Goal: Feedback & Contribution: Submit feedback/report problem

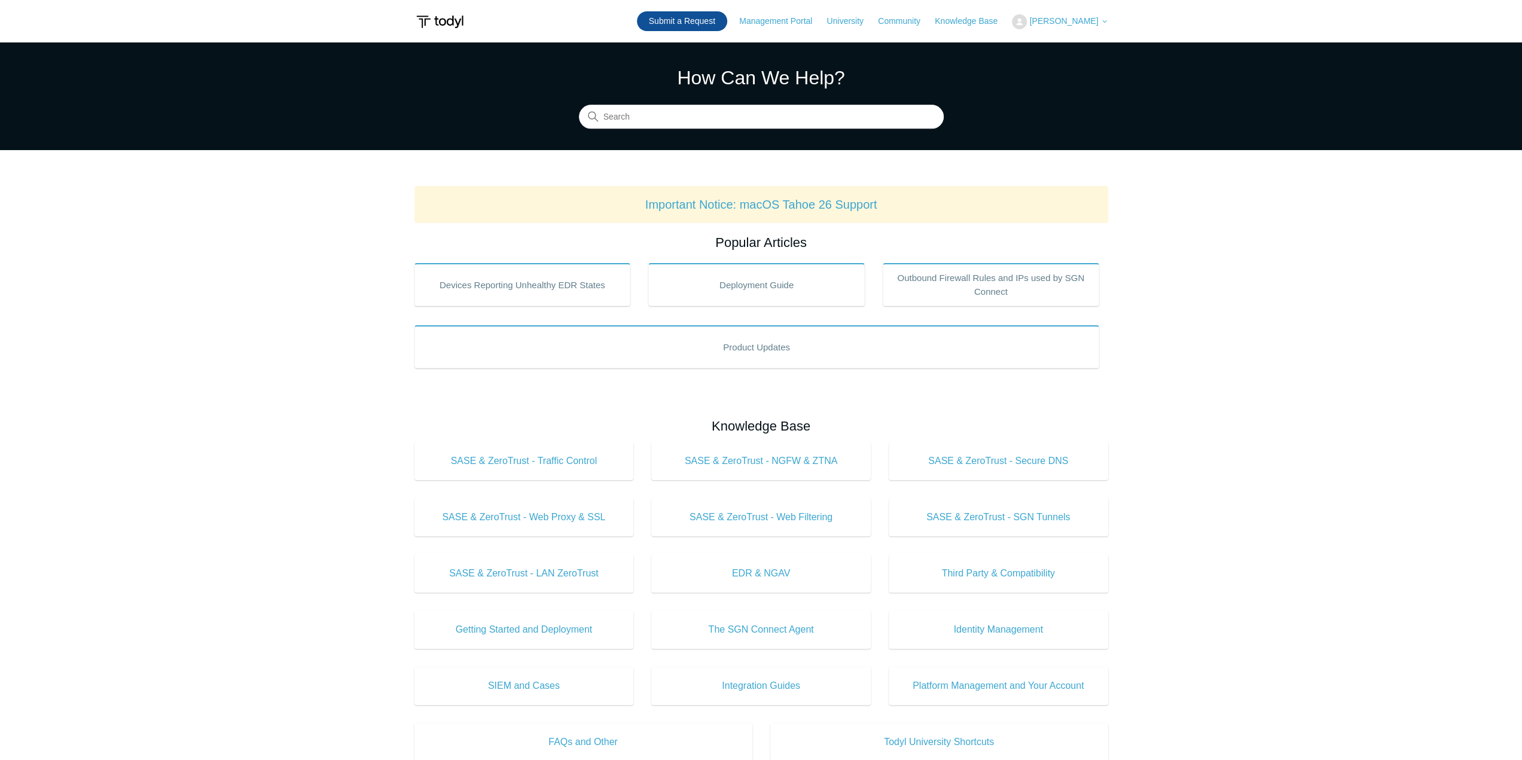
click at [725, 20] on link "Submit a Request" at bounding box center [682, 21] width 90 height 20
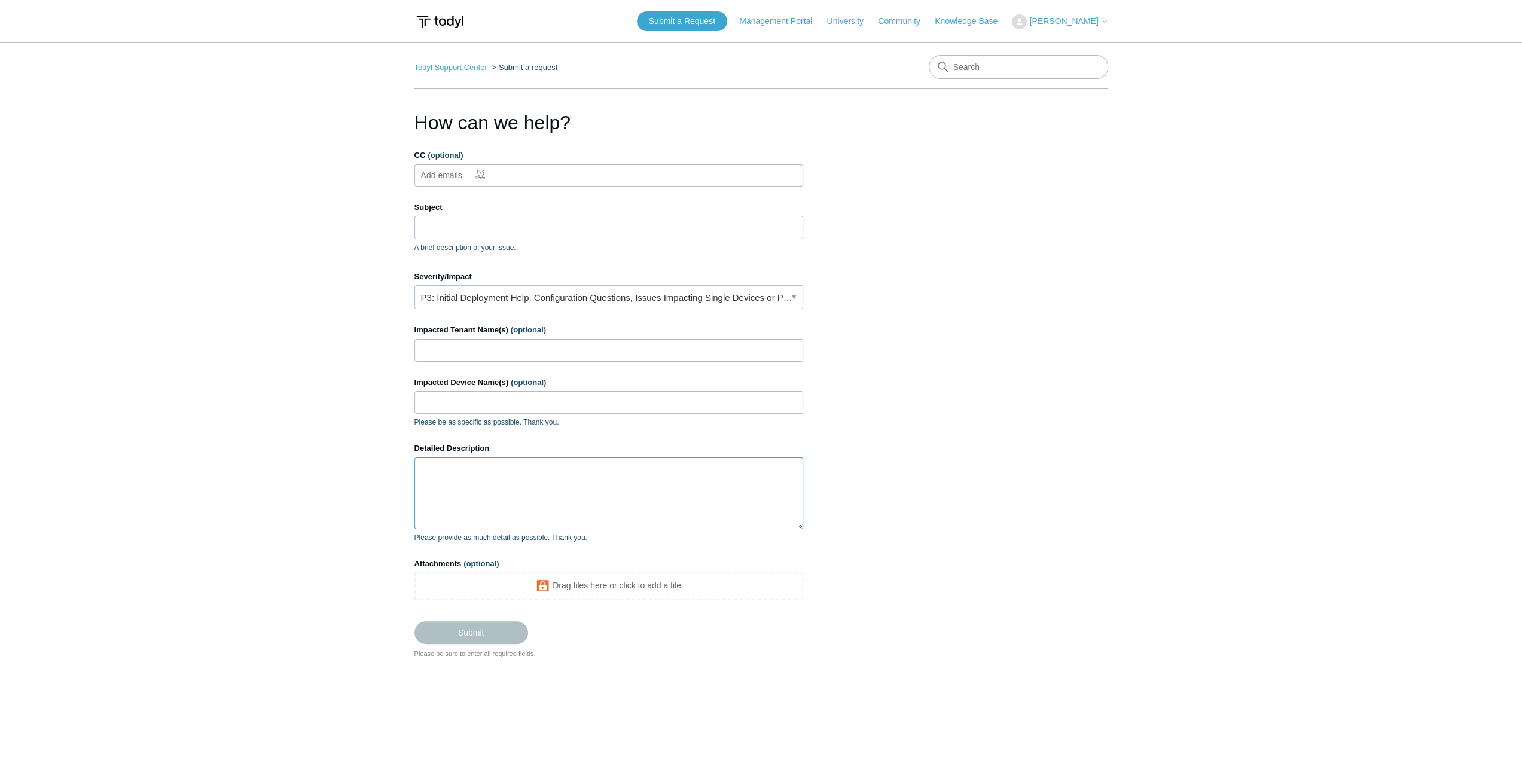
click at [469, 482] on textarea "Detailed Description" at bounding box center [608, 493] width 389 height 72
paste textarea "We used to have the option to move a device in [GEOGRAPHIC_DATA] from one group…"
type textarea "We used to have the option to move a device in [GEOGRAPHIC_DATA] from one group…"
click at [587, 572] on iframe at bounding box center [608, 587] width 389 height 31
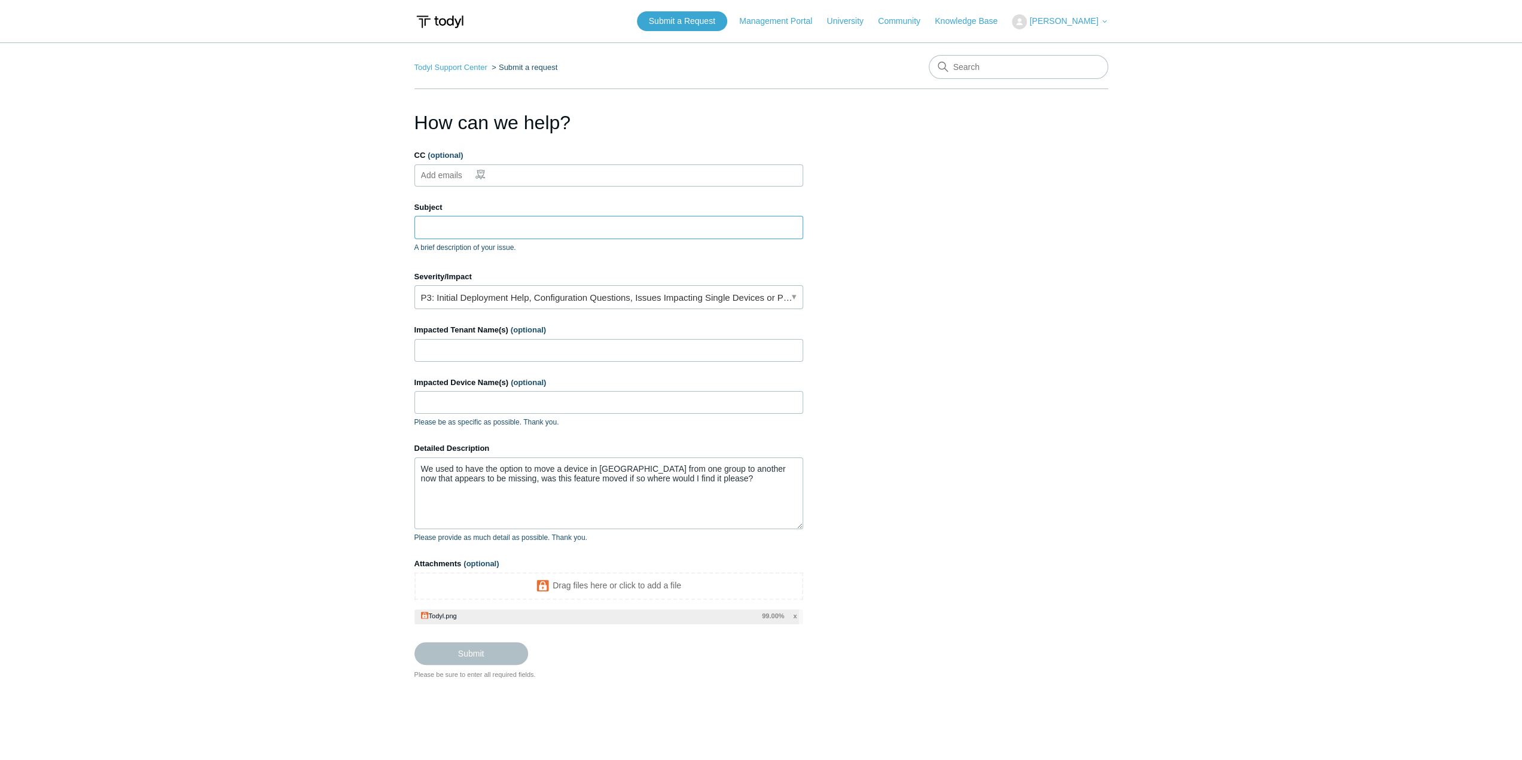
click at [435, 225] on input "Subject" at bounding box center [608, 227] width 389 height 23
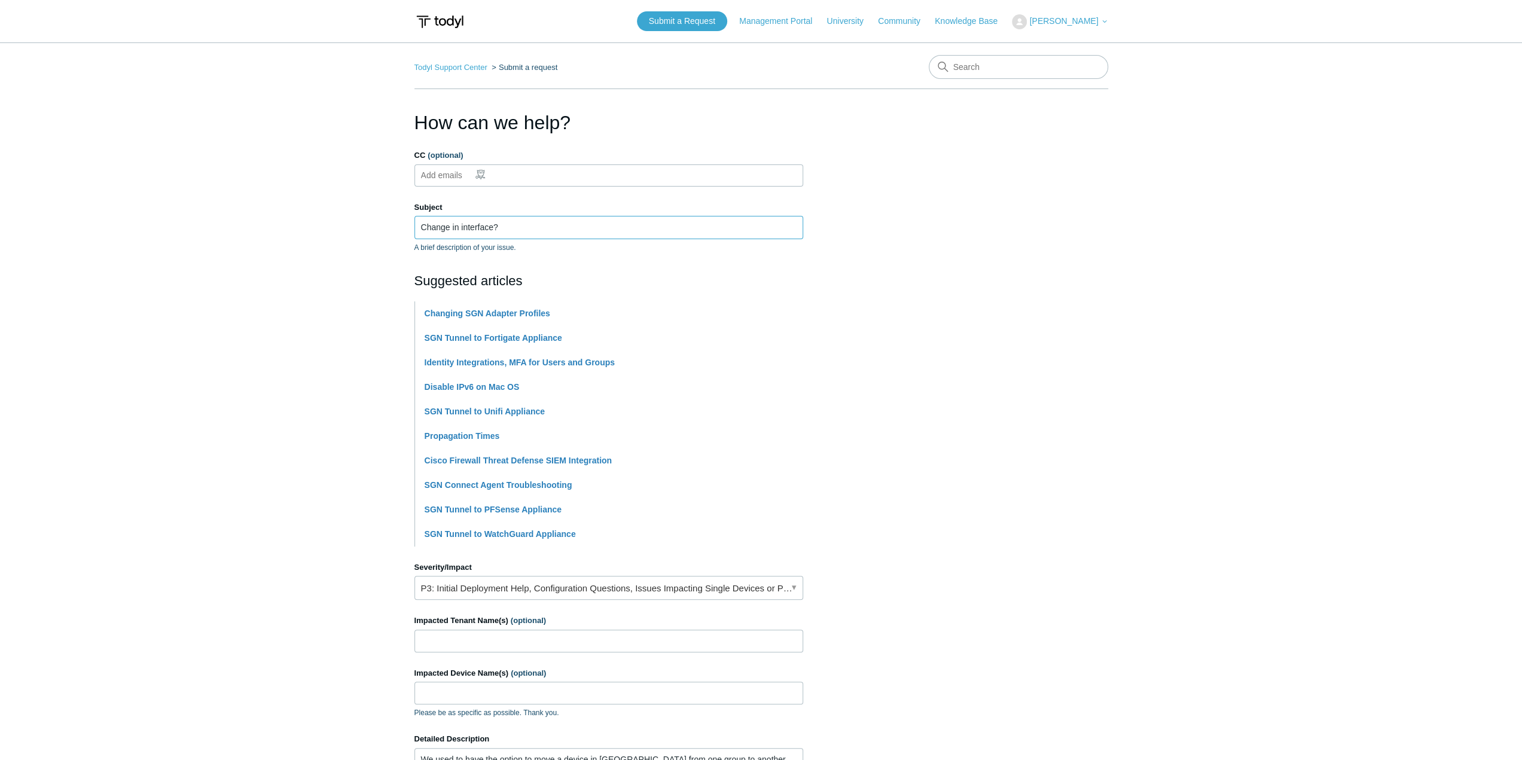
type input "Change in interface?"
click at [1150, 312] on main "Todyl Support Center Submit a request How can we help? CC (optional) Add emails…" at bounding box center [761, 498] width 1522 height 913
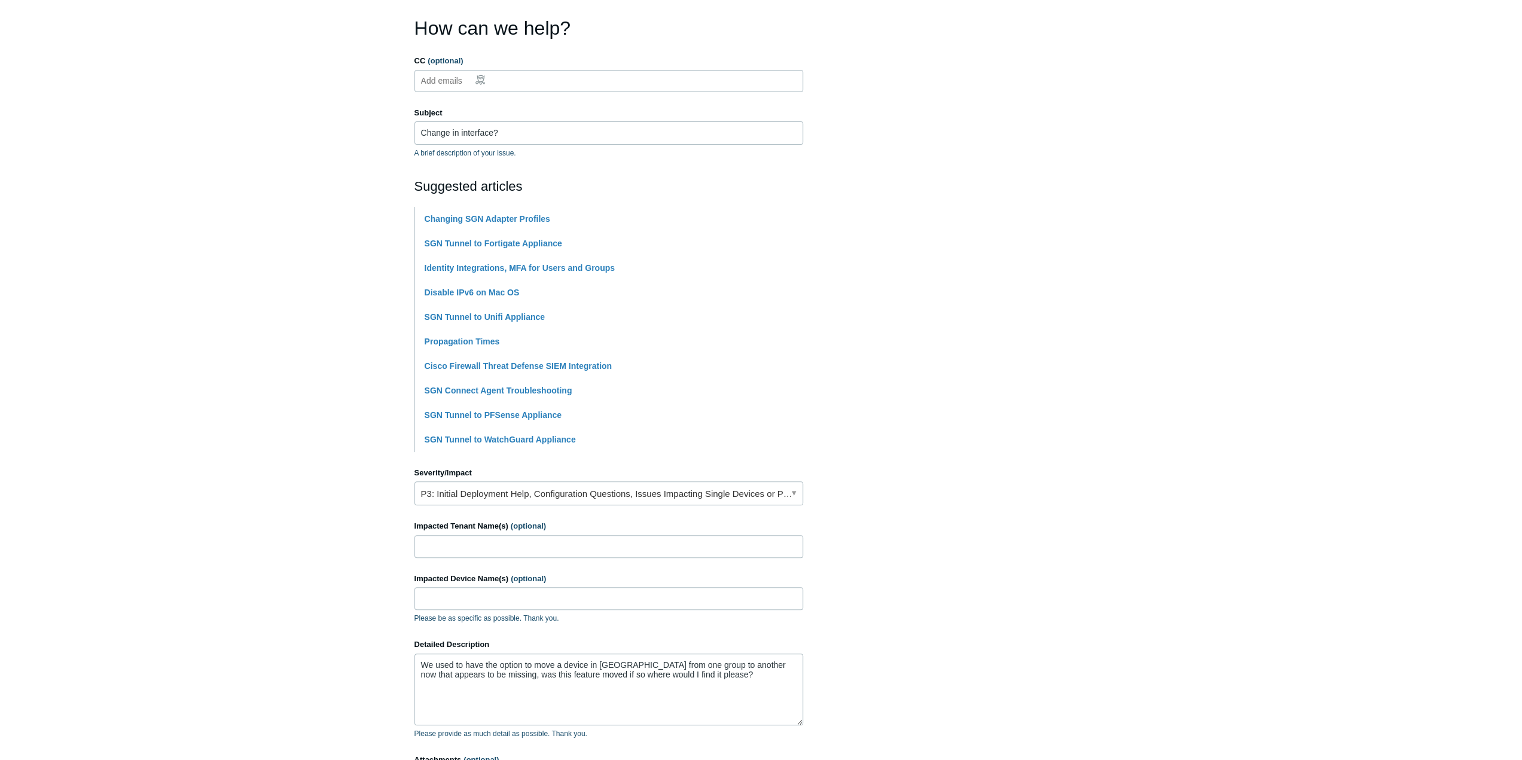
scroll to position [239, 0]
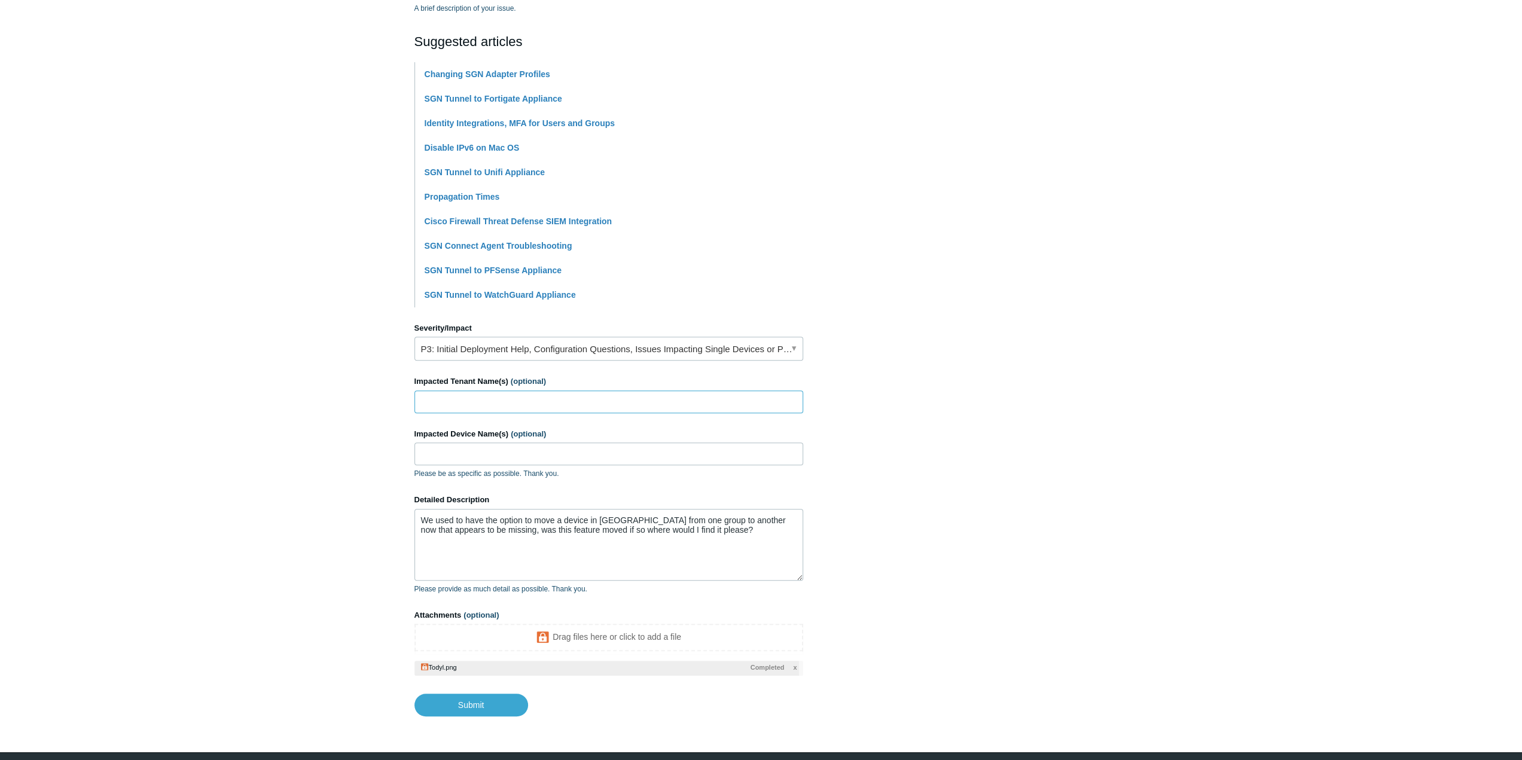
click at [472, 407] on input "Impacted Tenant Name(s) (optional)" at bounding box center [608, 401] width 389 height 23
drag, startPoint x: 438, startPoint y: 396, endPoint x: 383, endPoint y: 411, distance: 57.6
click at [383, 411] on main "Todyl Support Center Submit a request How can we help? CC (optional) Add emails…" at bounding box center [761, 259] width 1522 height 913
click at [419, 398] on input "totalcare IT" at bounding box center [608, 401] width 389 height 23
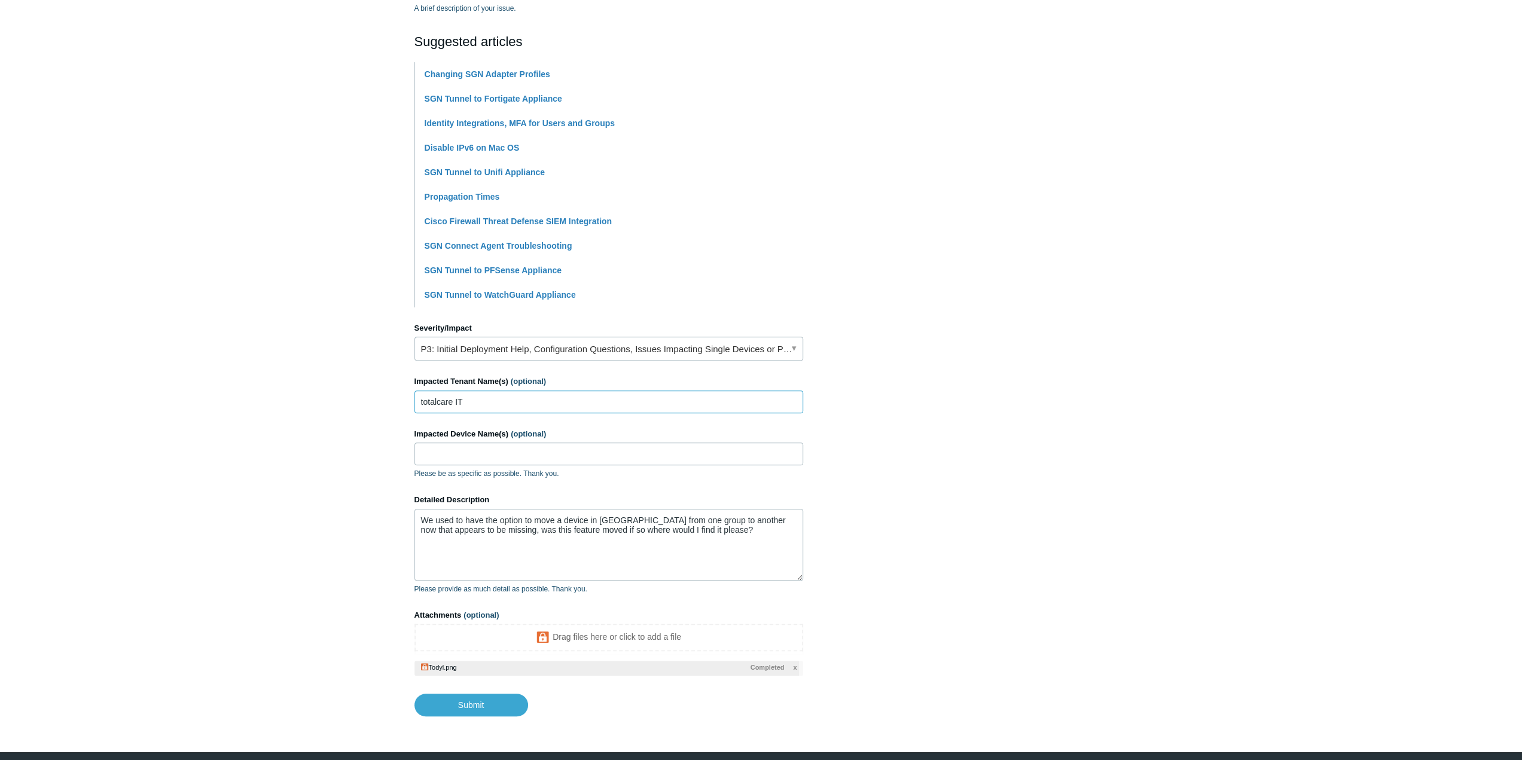
click at [425, 398] on input "totalcare IT" at bounding box center [608, 401] width 389 height 23
type input "TotalCare IT"
click at [466, 459] on input "Impacted Device Name(s) (optional)" at bounding box center [608, 453] width 389 height 23
click at [1088, 519] on section "How can we help? CC (optional) Add emails Subject Change in interface? A brief …" at bounding box center [761, 292] width 694 height 847
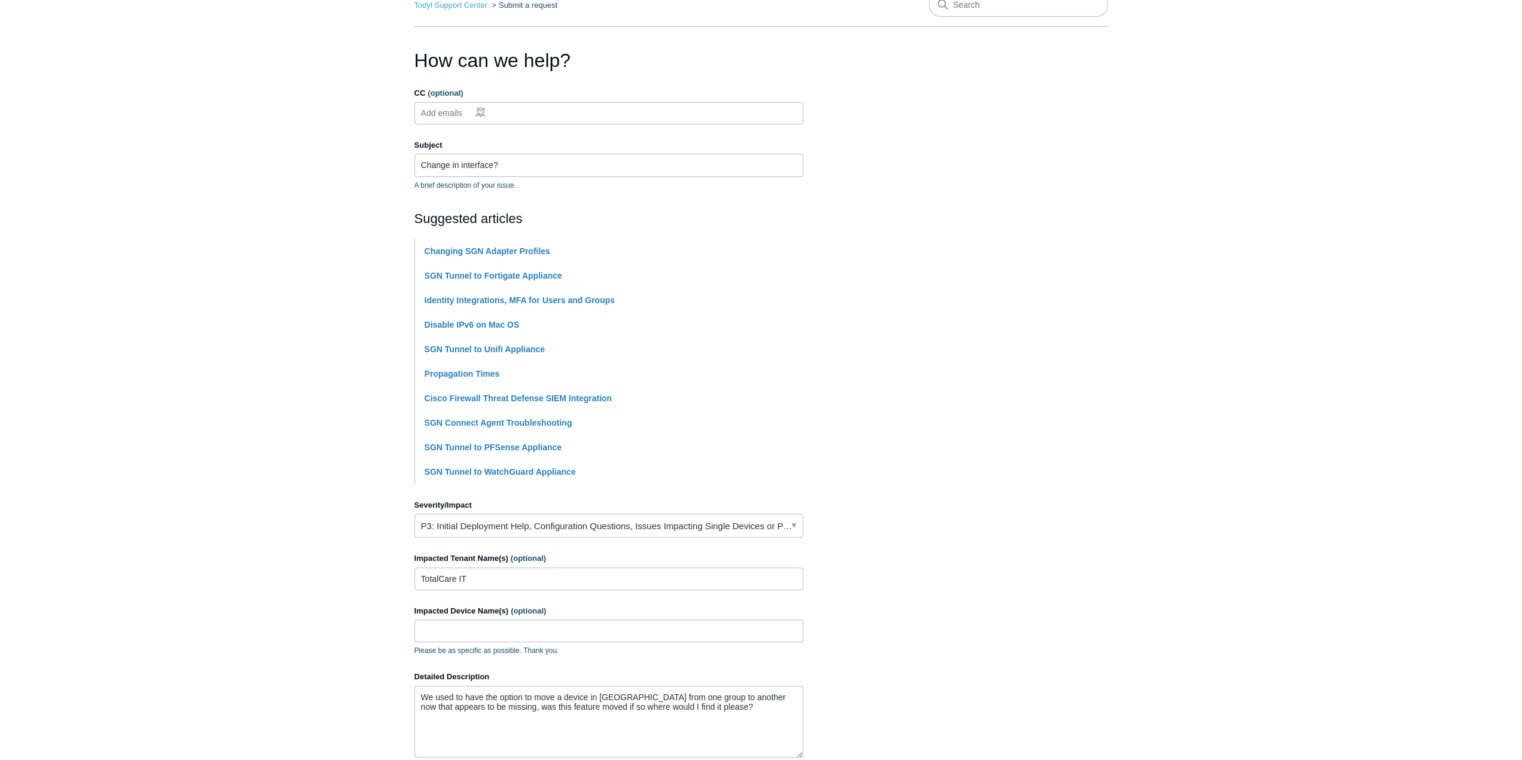
scroll to position [0, 0]
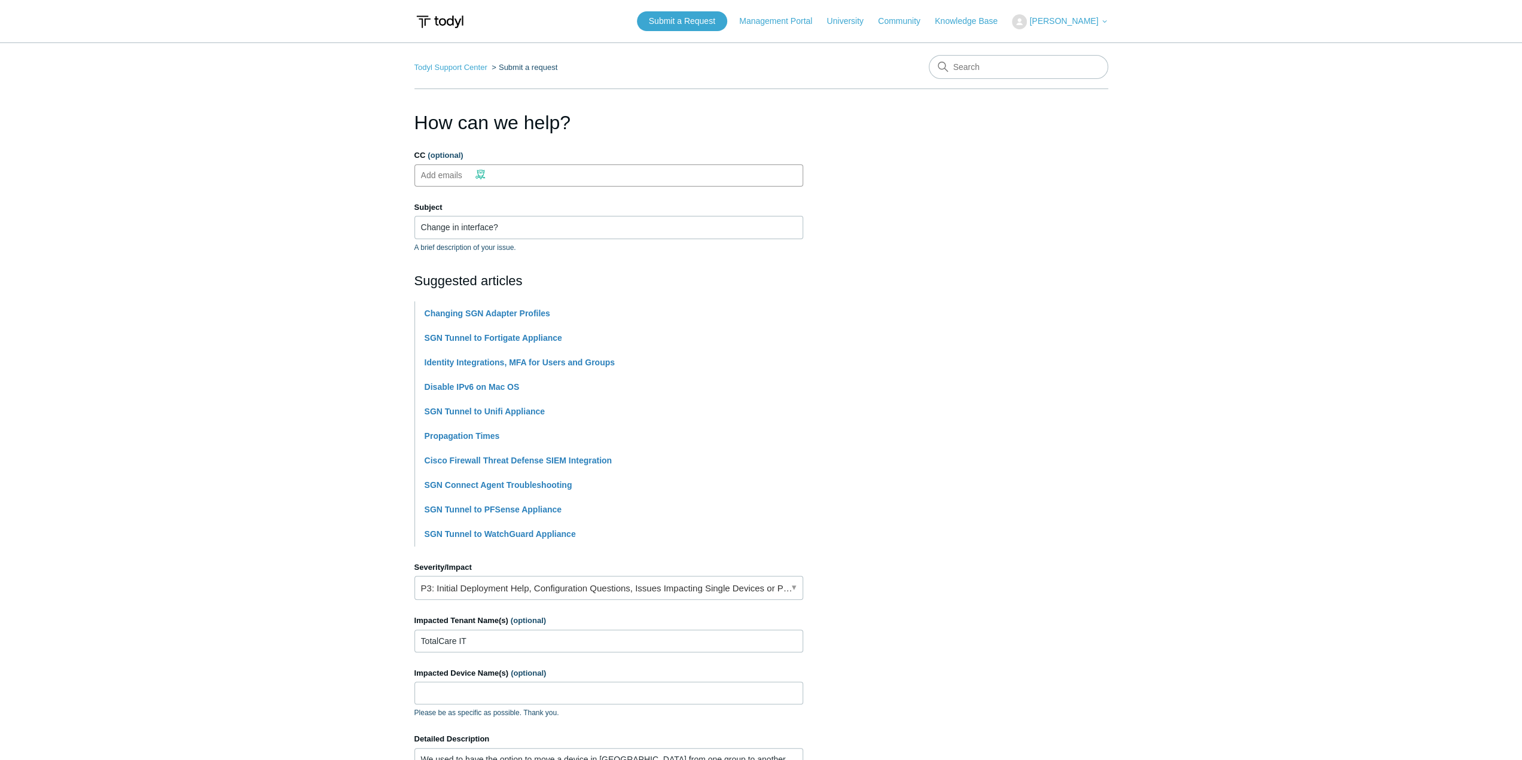
drag, startPoint x: 450, startPoint y: 167, endPoint x: 450, endPoint y: 175, distance: 7.8
click at [448, 167] on input "CC (optional)" at bounding box center [451, 175] width 71 height 18
type input "nick@totalcareit.net"
click at [1000, 248] on section "How can we help? CC (optional) nick@totalcareit.net Subject Change in interface…" at bounding box center [761, 531] width 694 height 847
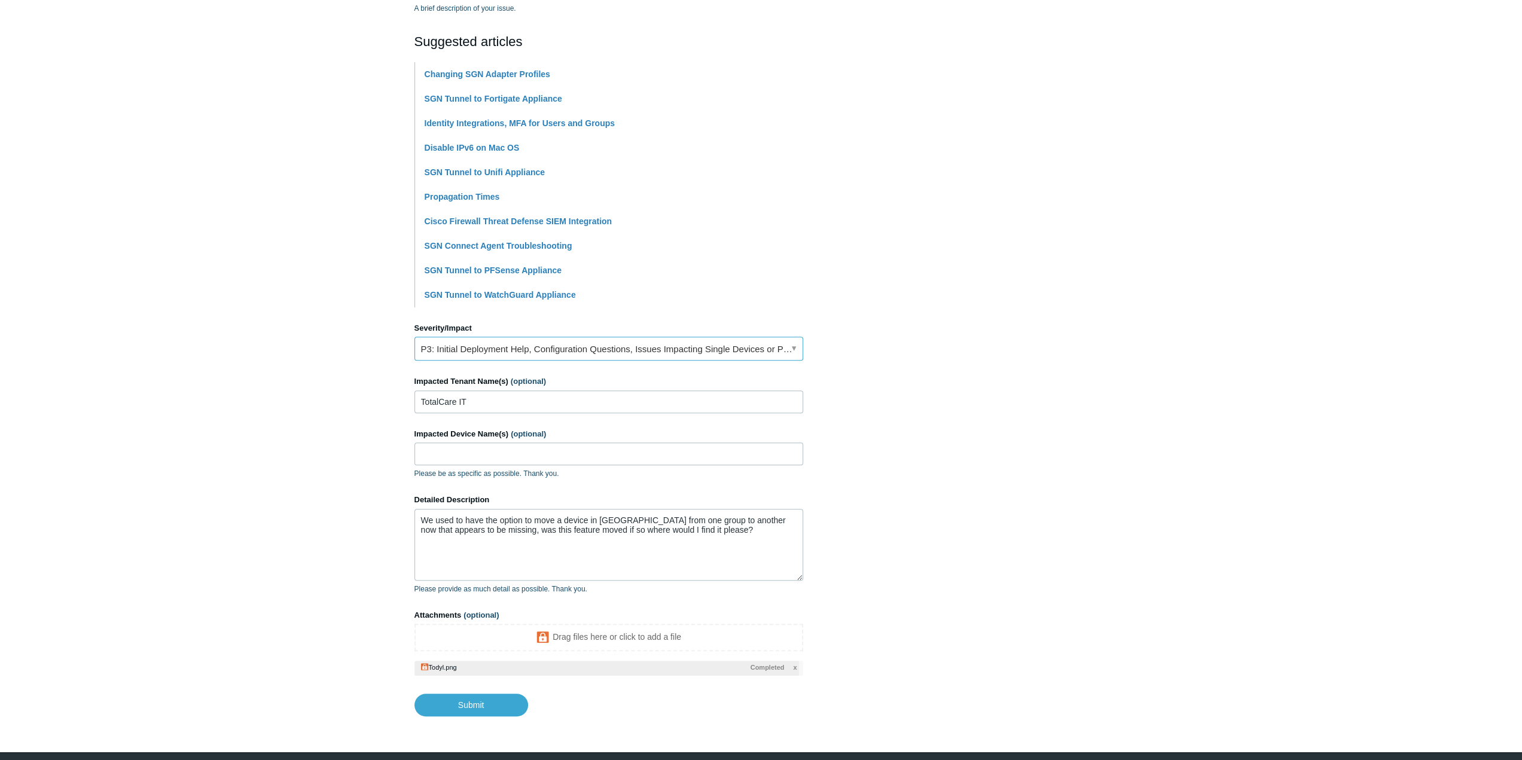
click at [591, 358] on link "P3: Initial Deployment Help, Configuration Questions, Issues Impacting Single D…" at bounding box center [608, 349] width 389 height 24
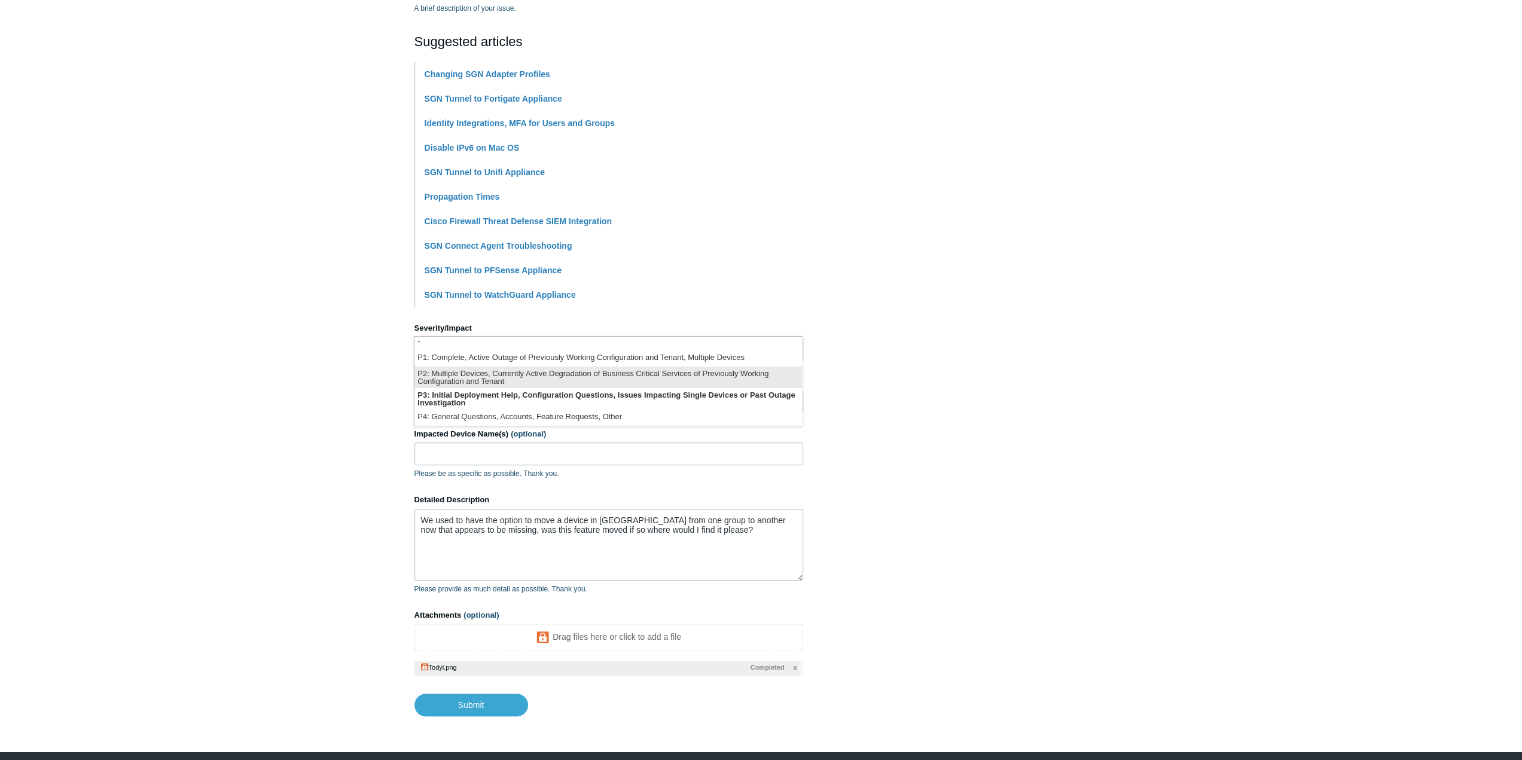
scroll to position [2, 0]
click at [510, 399] on li "P3: Initial Deployment Help, Configuration Questions, Issues Impacting Single D…" at bounding box center [607, 399] width 387 height 22
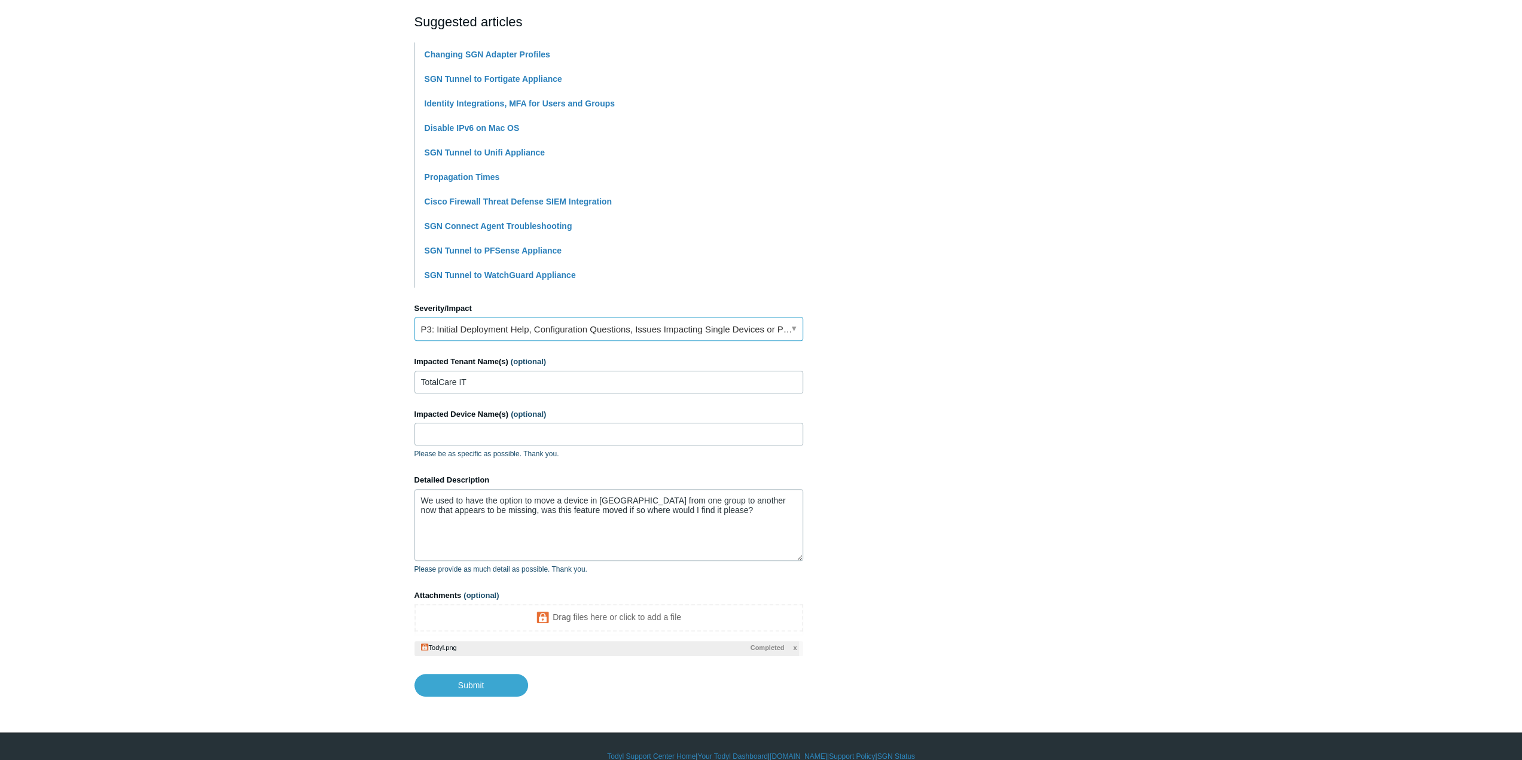
scroll to position [276, 0]
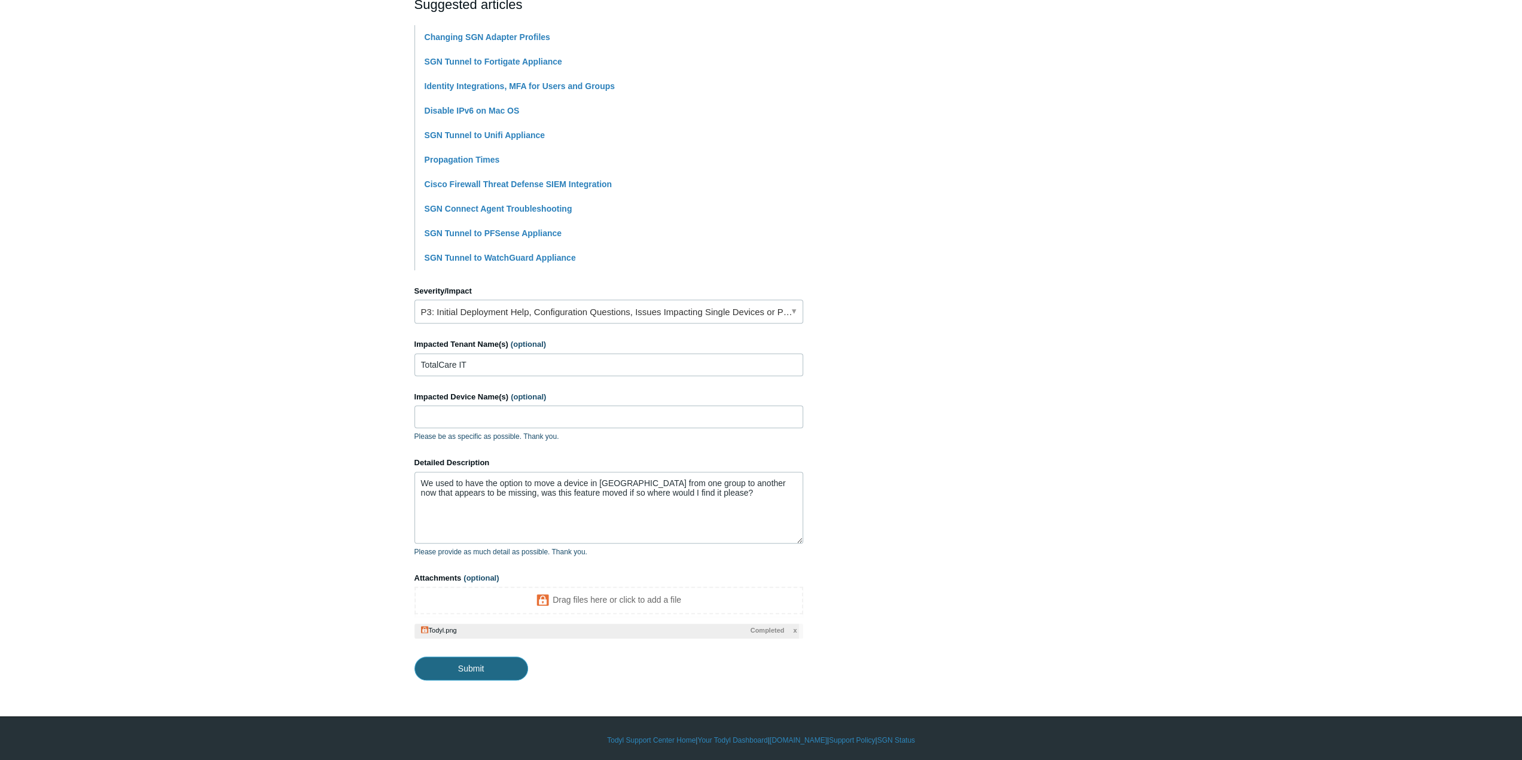
click at [476, 671] on input "Submit" at bounding box center [471, 668] width 114 height 24
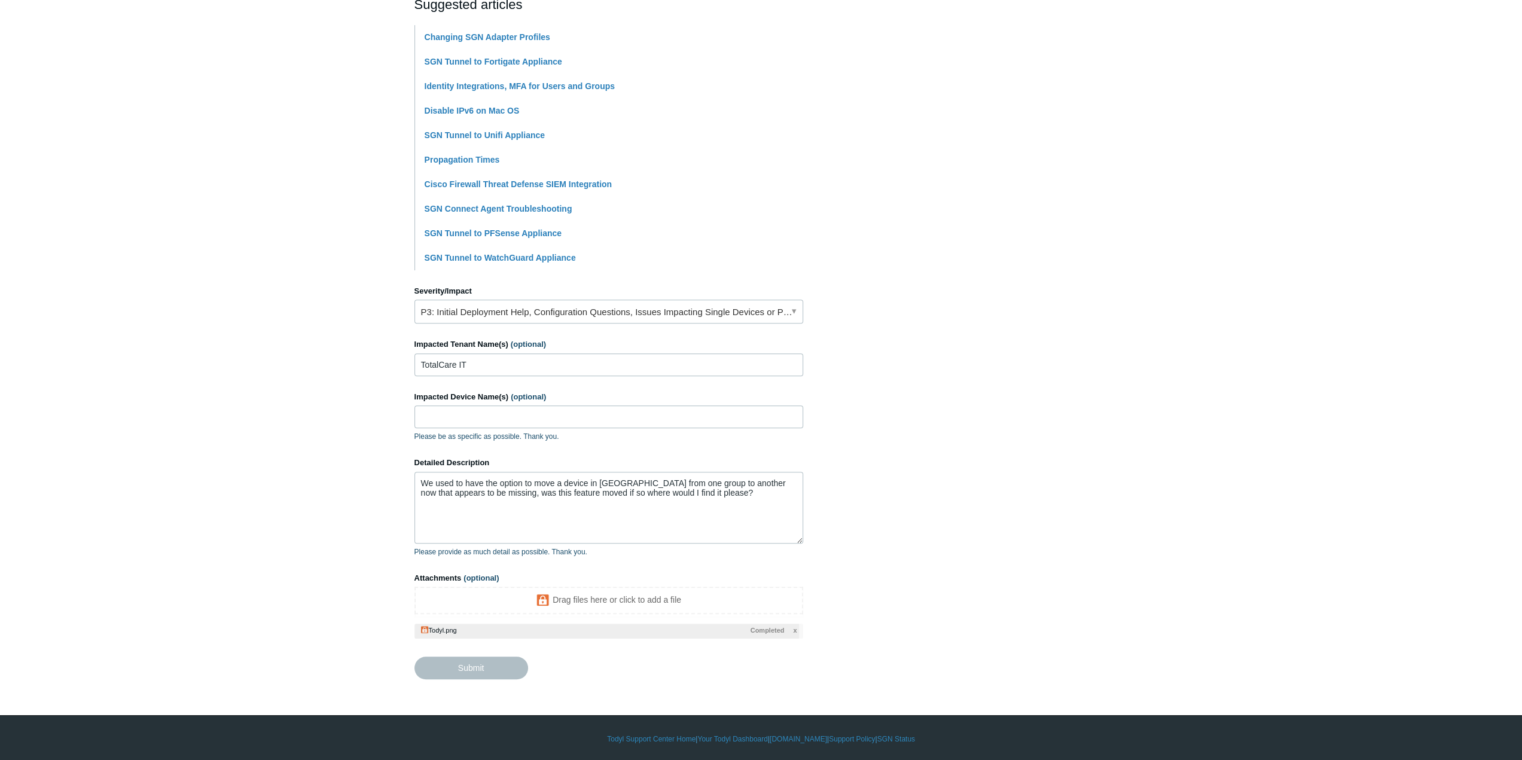
type textarea "We used to have the option to move a device in todyl from one group to another …"
